Goal: Transaction & Acquisition: Purchase product/service

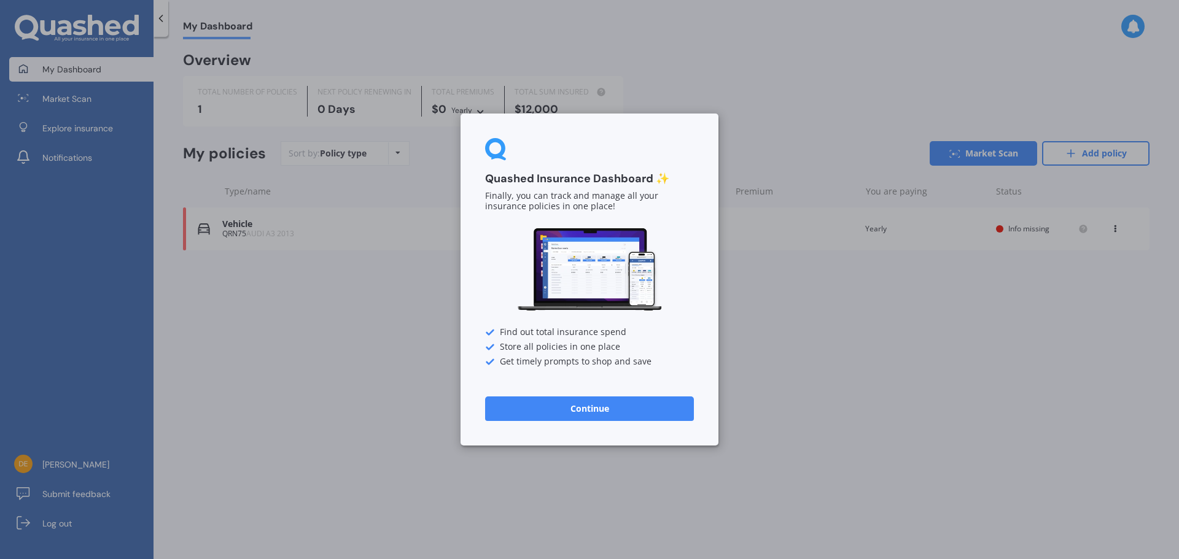
click at [589, 410] on button "Continue" at bounding box center [589, 409] width 209 height 25
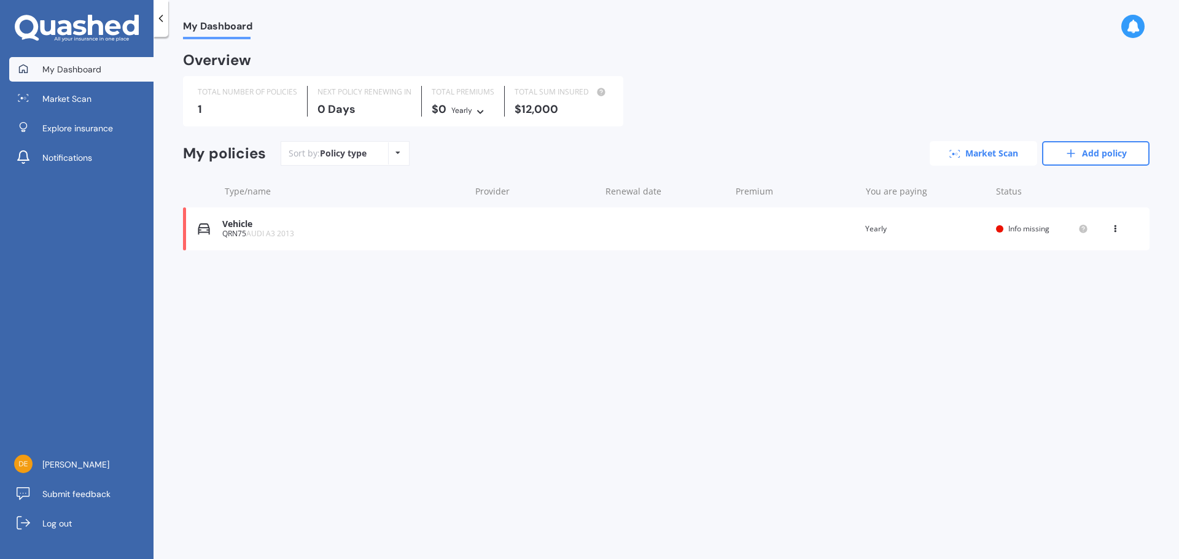
click at [1008, 149] on link "Market Scan" at bounding box center [982, 153] width 107 height 25
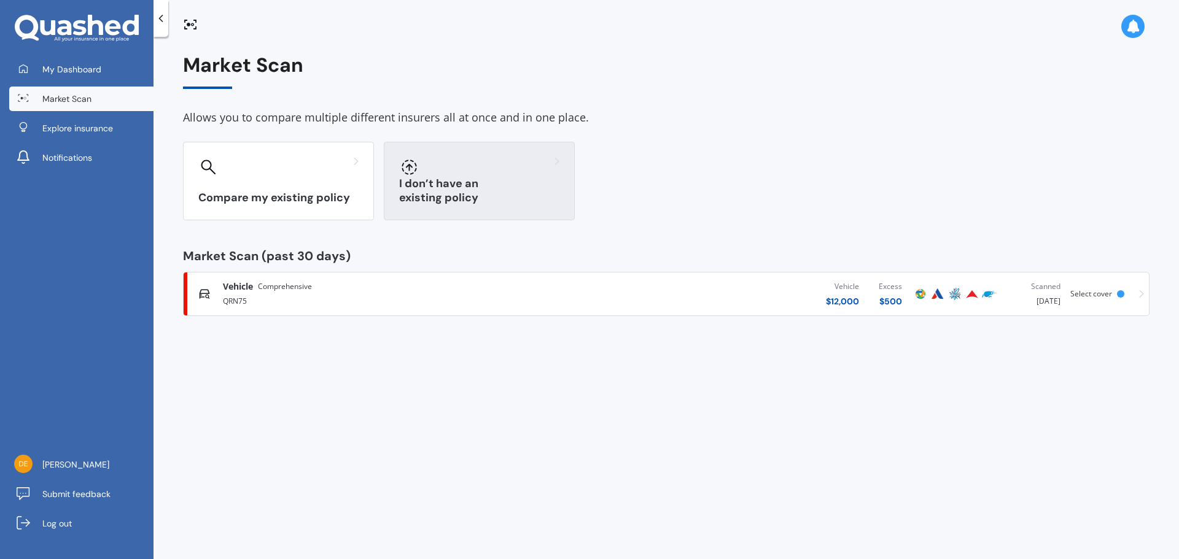
click at [496, 206] on div "I don’t have an existing policy" at bounding box center [479, 181] width 191 height 79
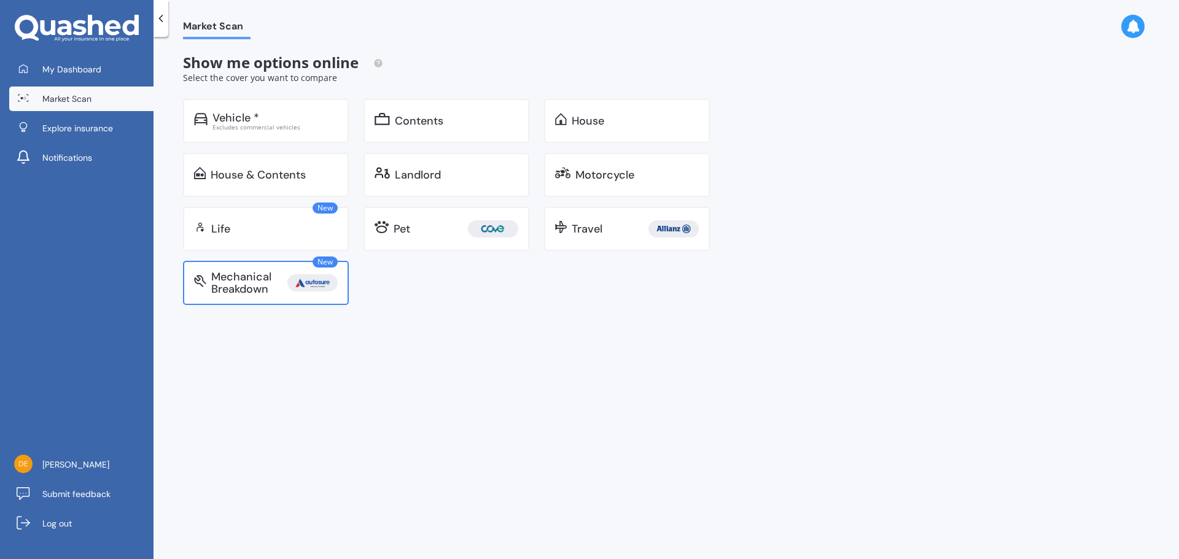
click at [283, 292] on div "Mechanical Breakdown" at bounding box center [249, 283] width 76 height 25
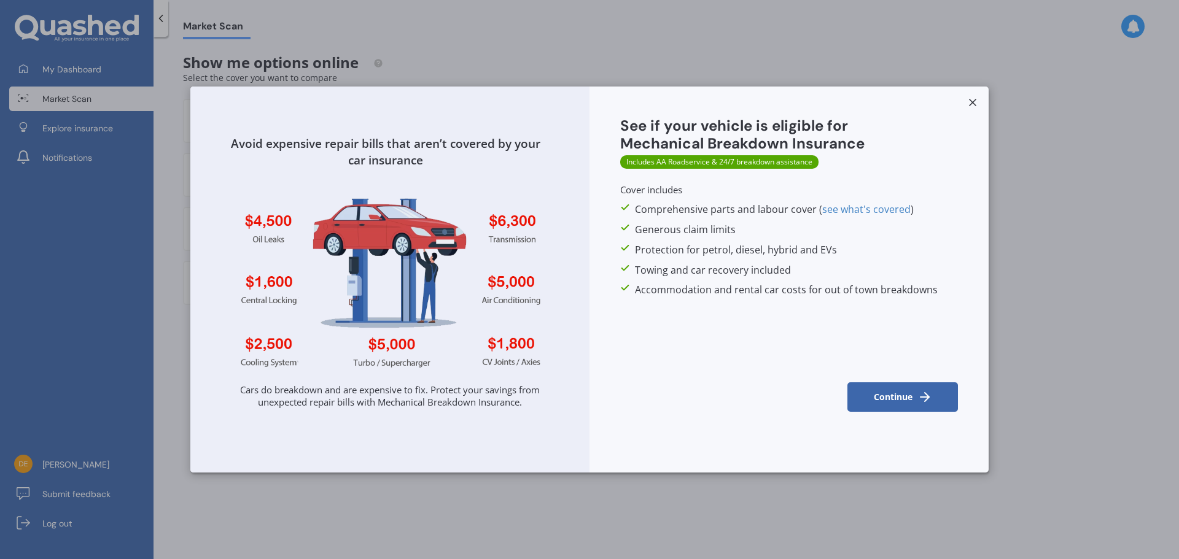
click at [919, 401] on icon at bounding box center [924, 397] width 15 height 15
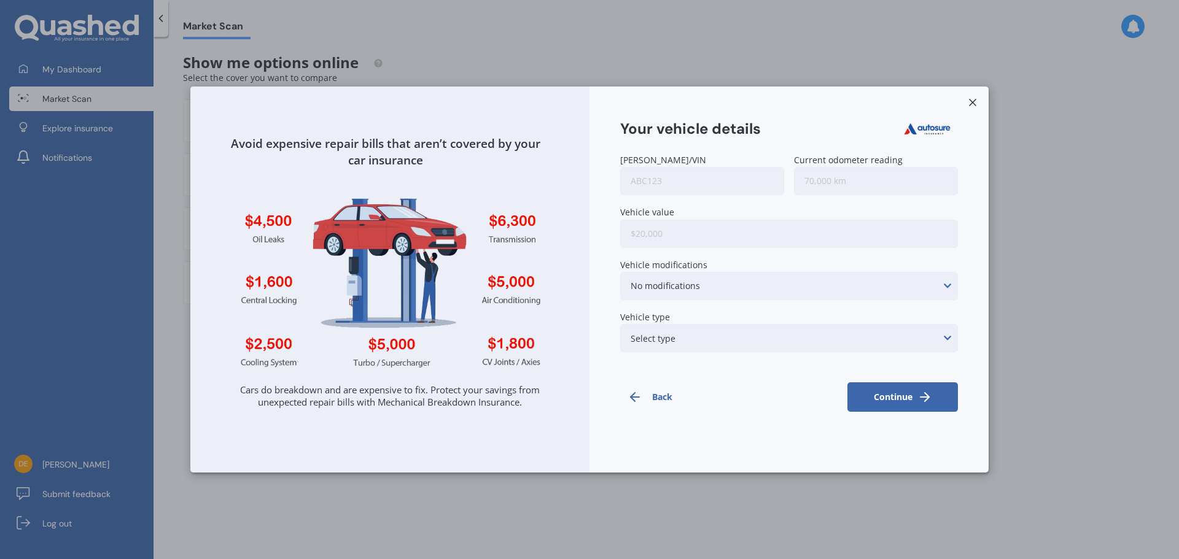
click at [713, 192] on input "[PERSON_NAME]/VIN" at bounding box center [702, 181] width 164 height 28
click at [968, 101] on icon at bounding box center [972, 102] width 12 height 12
